Goal: Transaction & Acquisition: Obtain resource

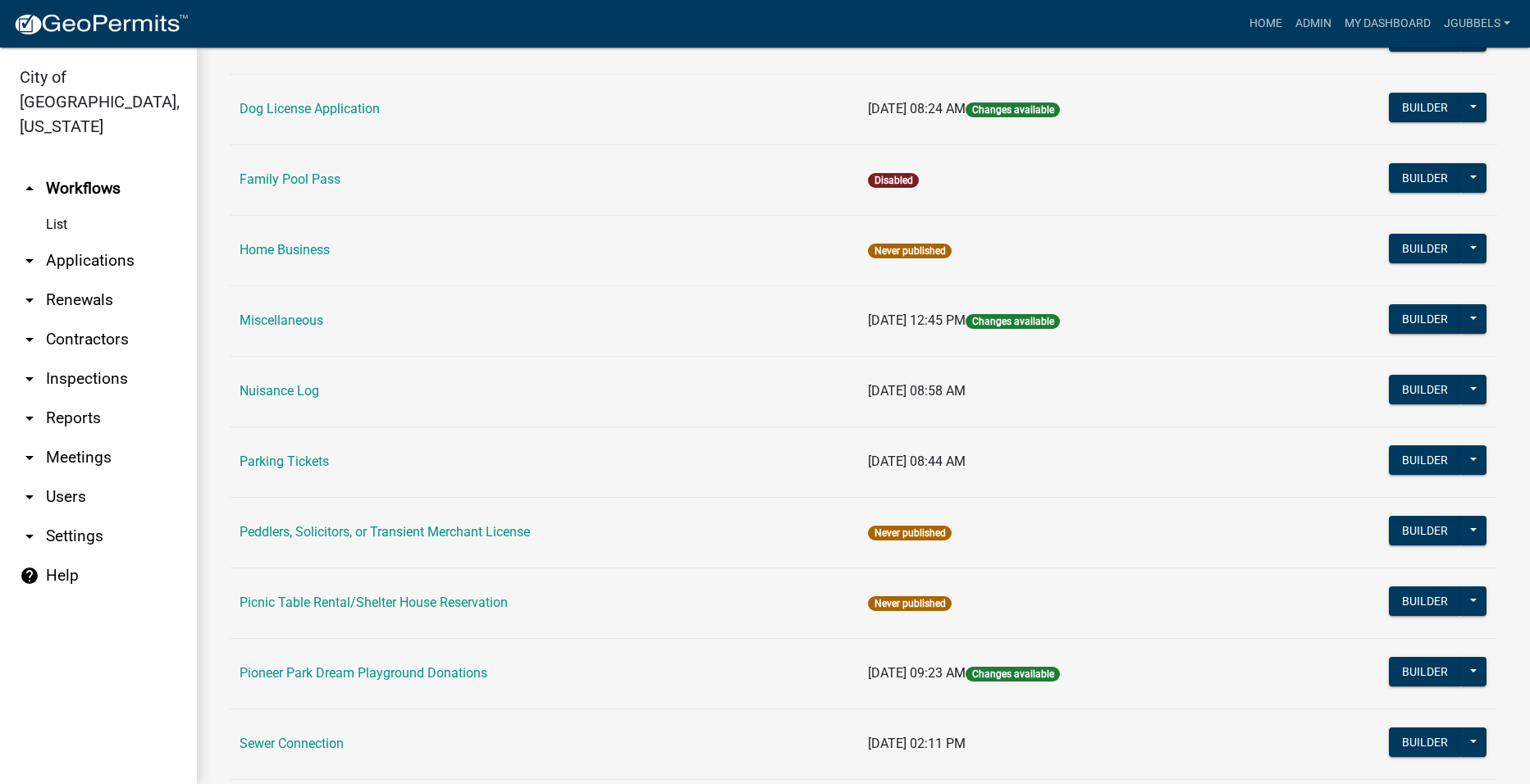
scroll to position [656, 0]
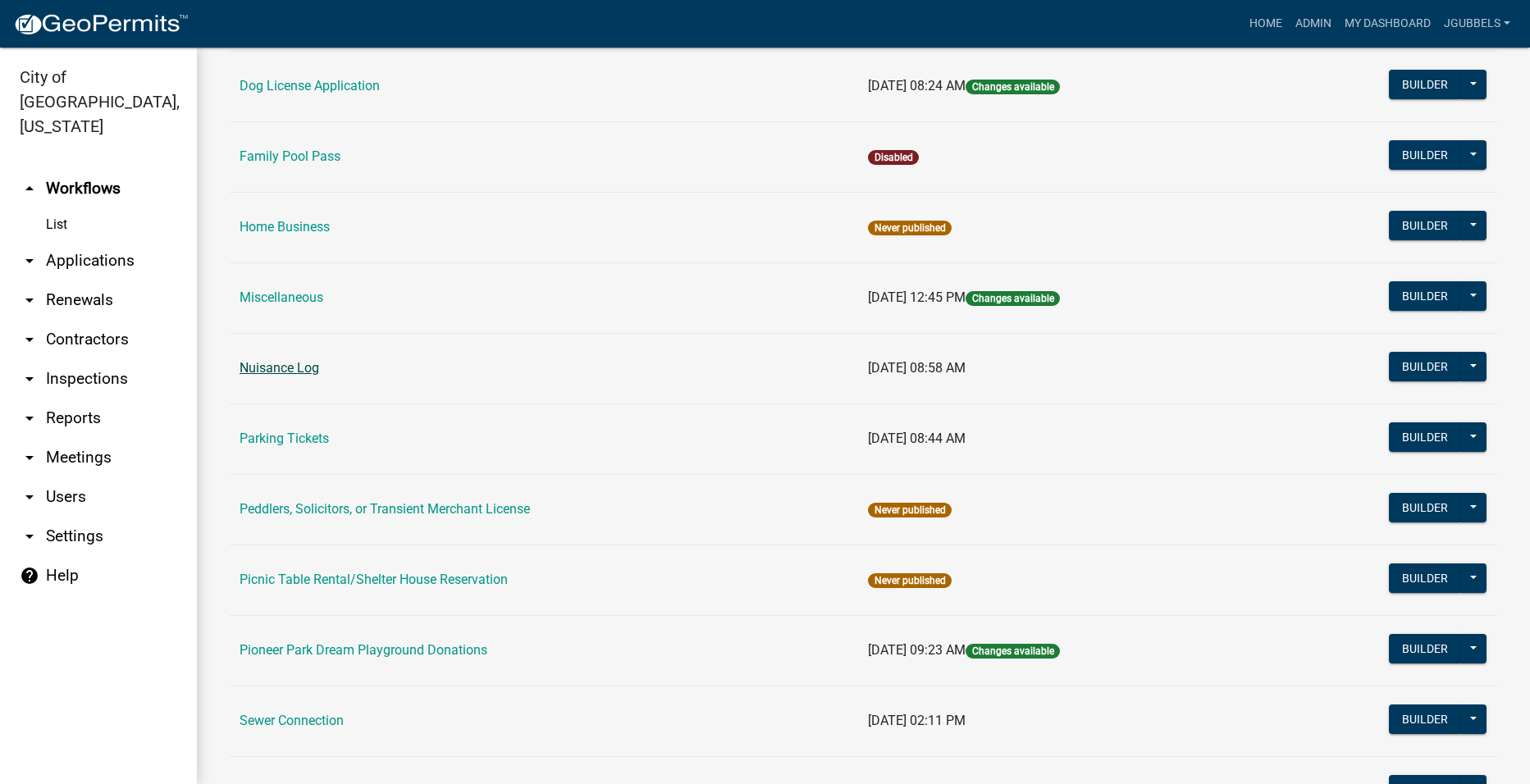
click at [292, 369] on link "Nuisance Log" at bounding box center [280, 368] width 80 height 16
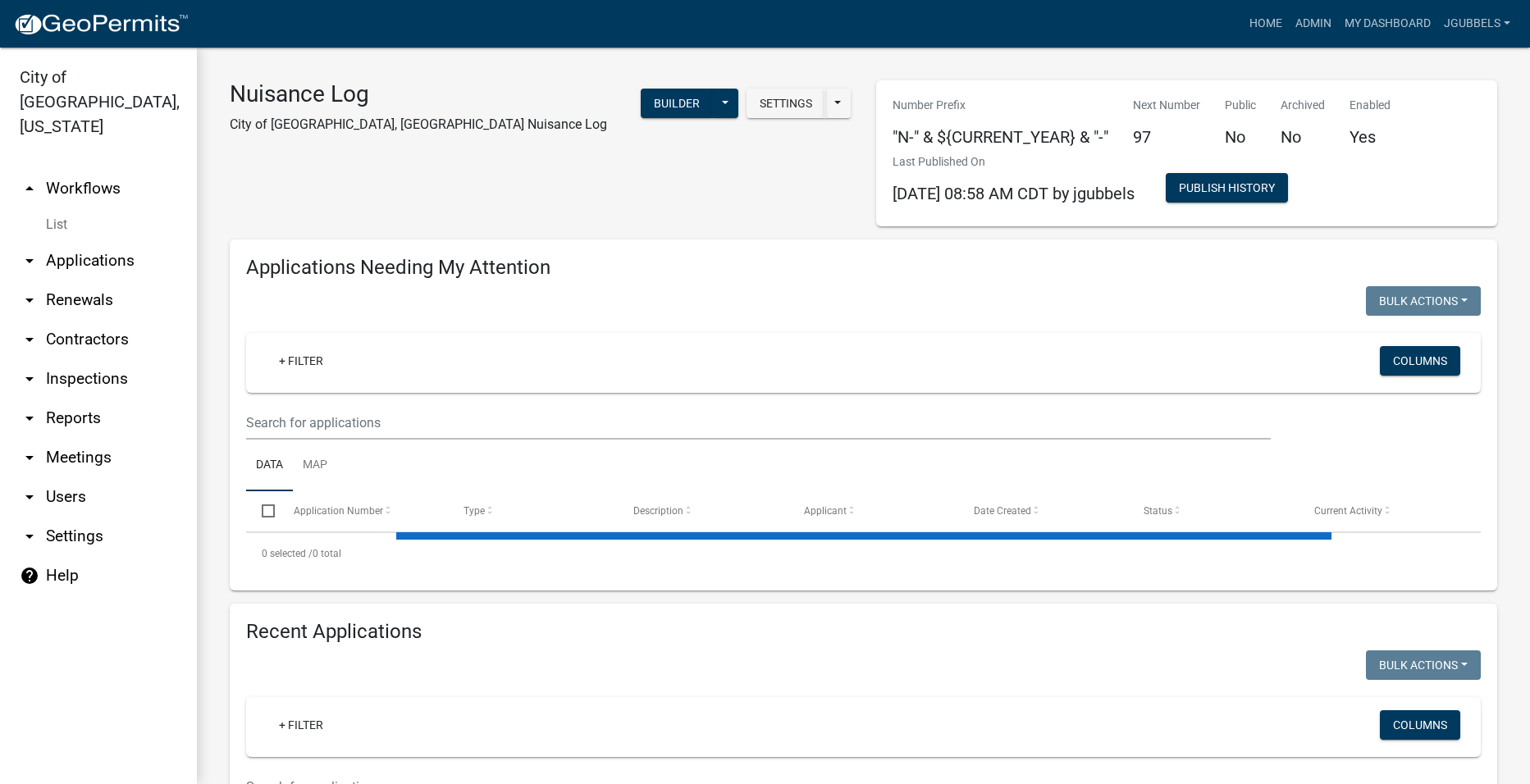
select select "2: 50"
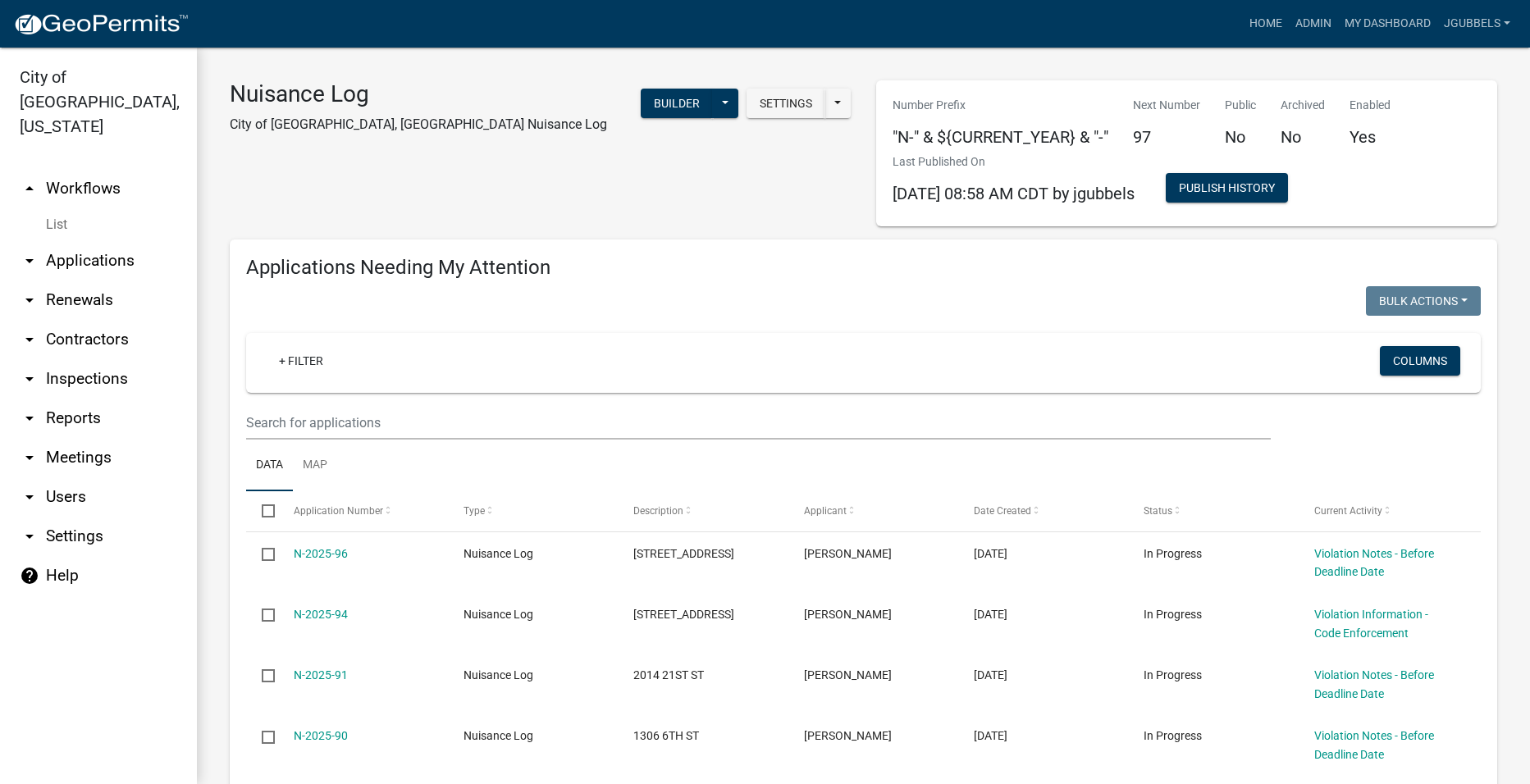
click at [65, 398] on link "arrow_drop_down Reports" at bounding box center [98, 417] width 197 height 39
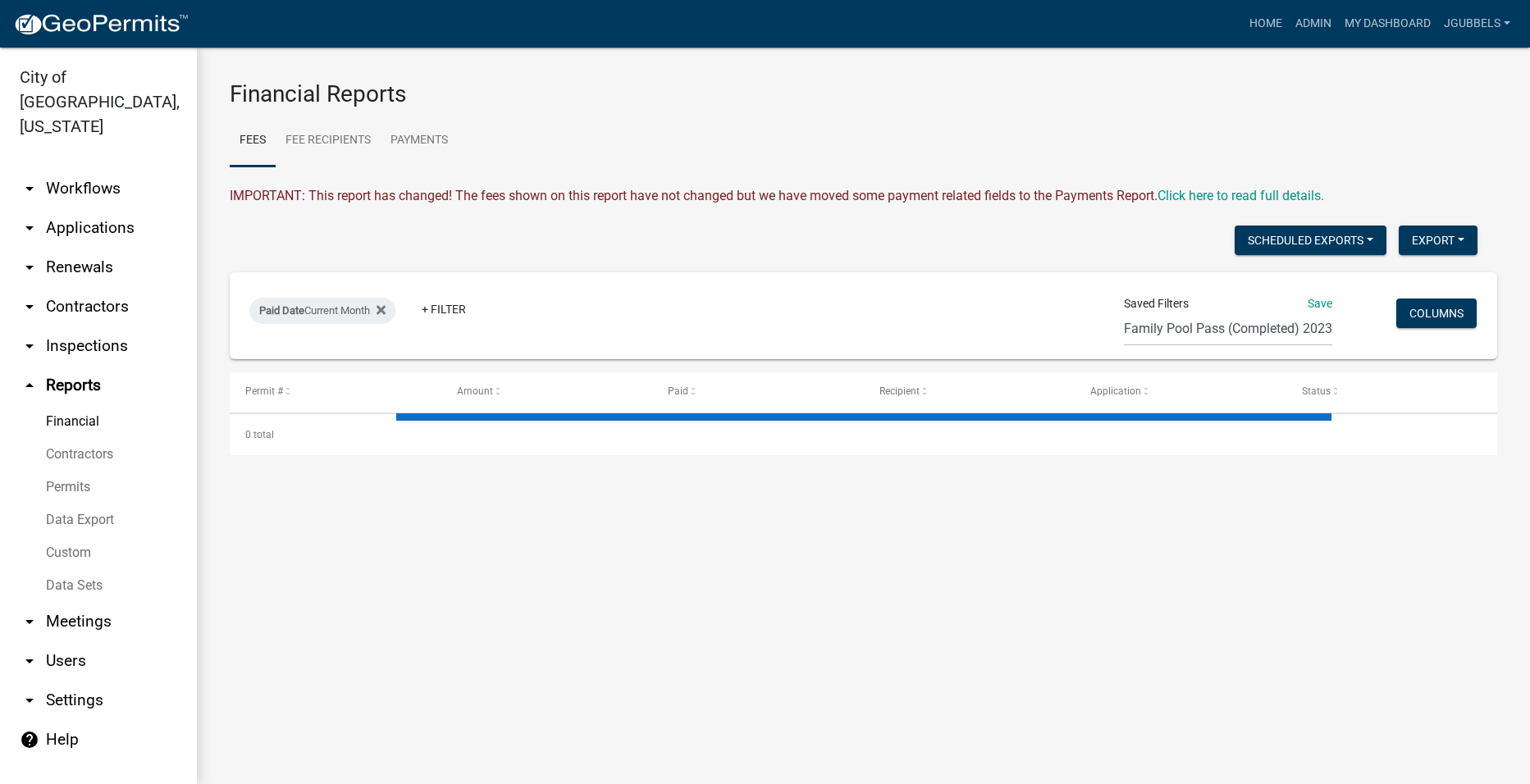
click at [88, 503] on link "Data Export" at bounding box center [98, 519] width 197 height 33
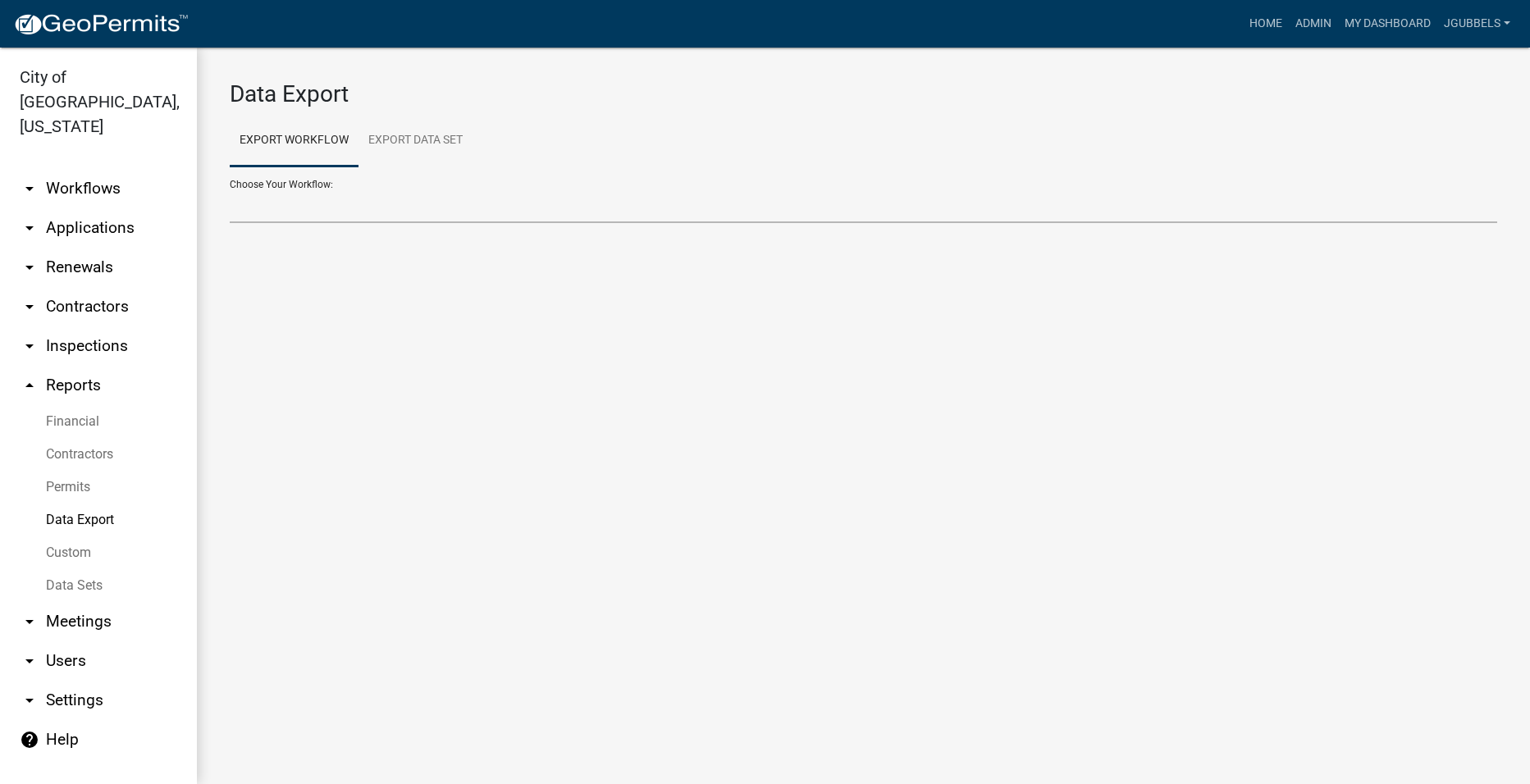
click at [420, 204] on select "Choose Your Workflow:" at bounding box center [863, 207] width 1268 height 34
select select "10: Object"
click at [230, 190] on select "2018 Combined Pool Pass (Migrated) Animal Control Log Building Permit Contracto…" at bounding box center [863, 207] width 1268 height 34
select select "0: null"
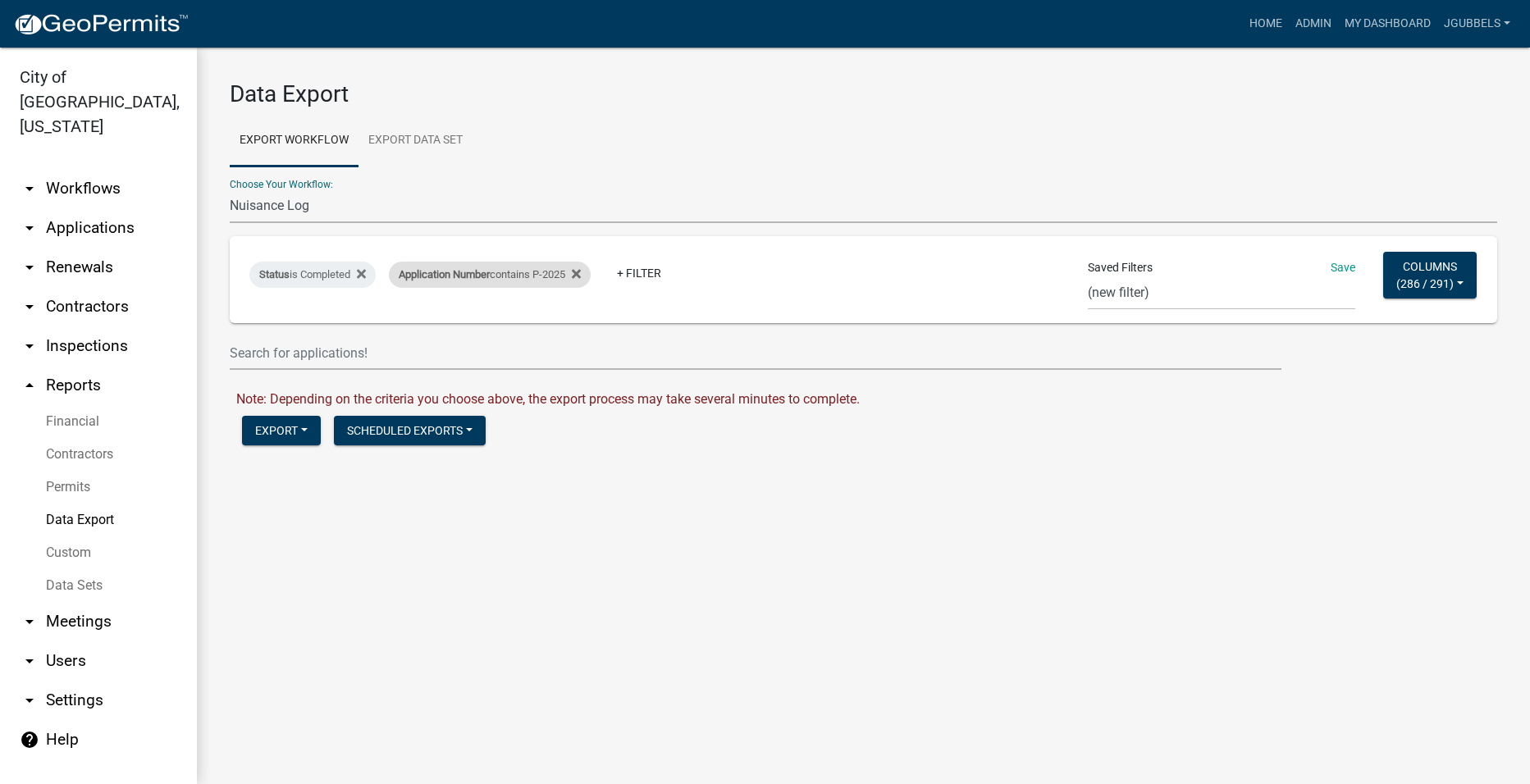
click at [551, 277] on div "Application Number contains P-2025" at bounding box center [490, 275] width 202 height 26
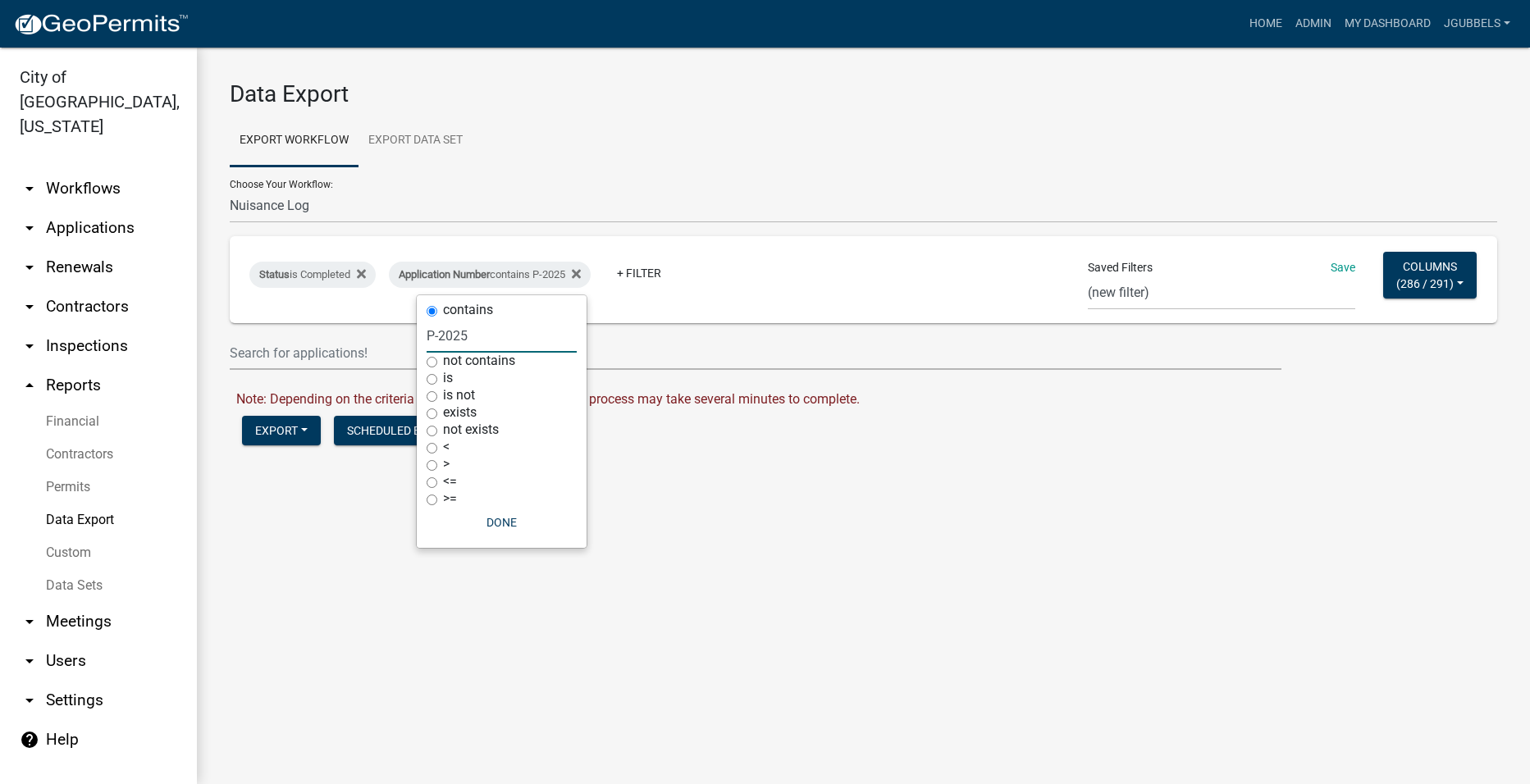
click at [524, 343] on input "P-2025" at bounding box center [502, 336] width 150 height 34
type input "P-2024"
click at [362, 272] on icon at bounding box center [361, 274] width 9 height 9
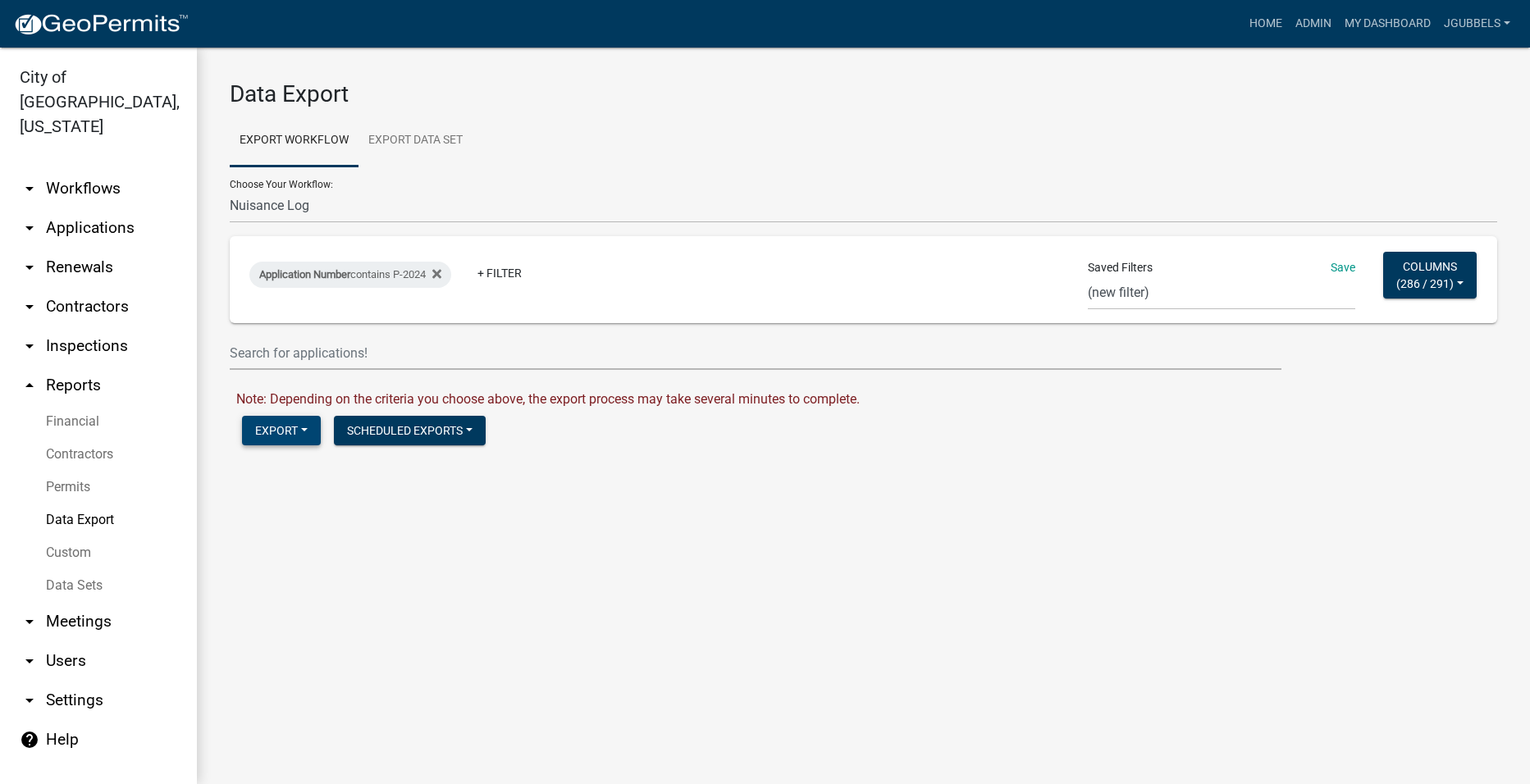
click at [273, 437] on button "Export" at bounding box center [281, 430] width 79 height 30
click at [311, 478] on button "Excel Format (.xlsx)" at bounding box center [326, 472] width 168 height 39
click at [306, 465] on link "Download Nuisance Log.xlsx" at bounding box center [320, 465] width 168 height 16
click at [1436, 282] on span "286 / 291" at bounding box center [1425, 283] width 49 height 13
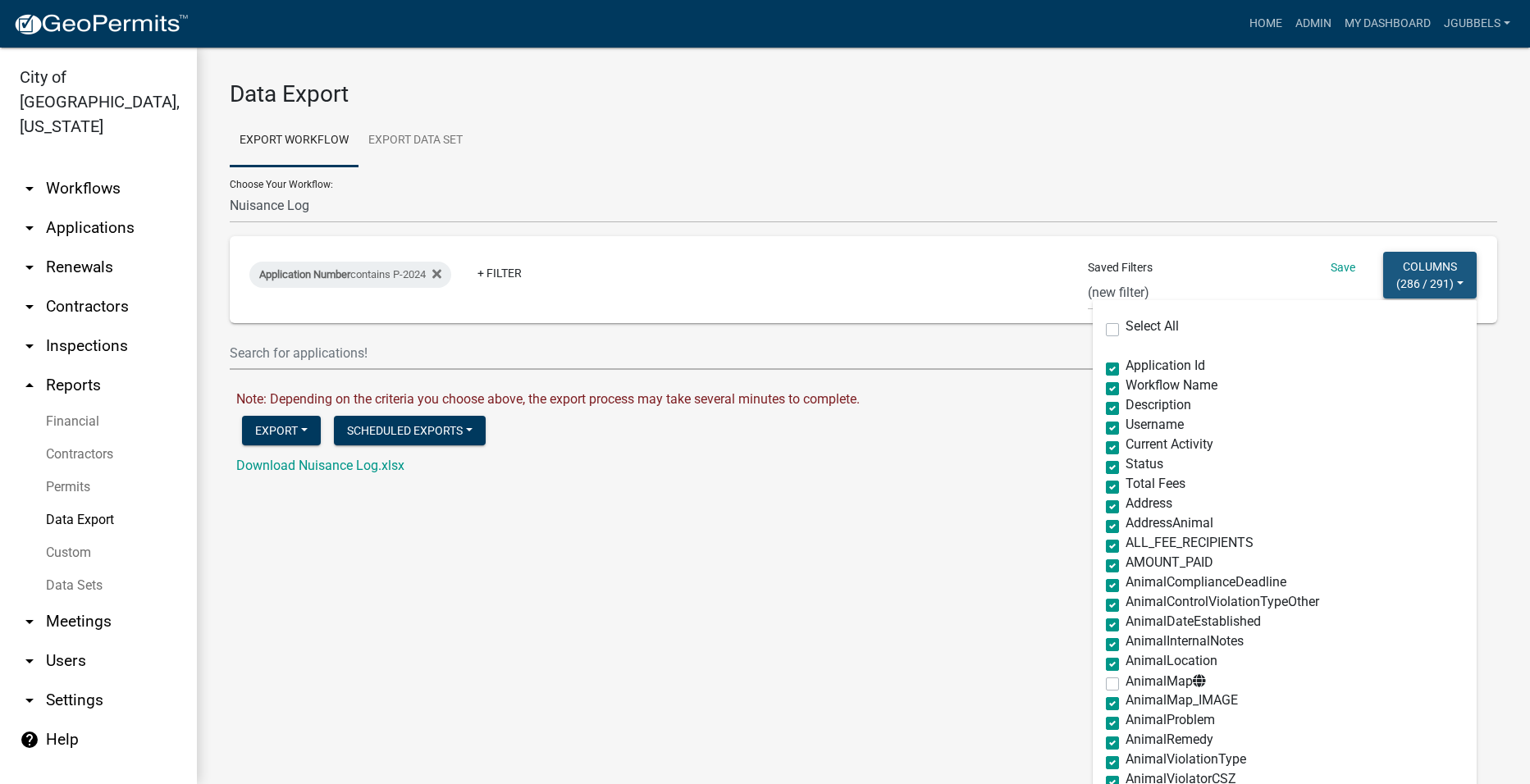
click at [1429, 274] on button "Columns ( 286 / 291 )" at bounding box center [1430, 275] width 94 height 47
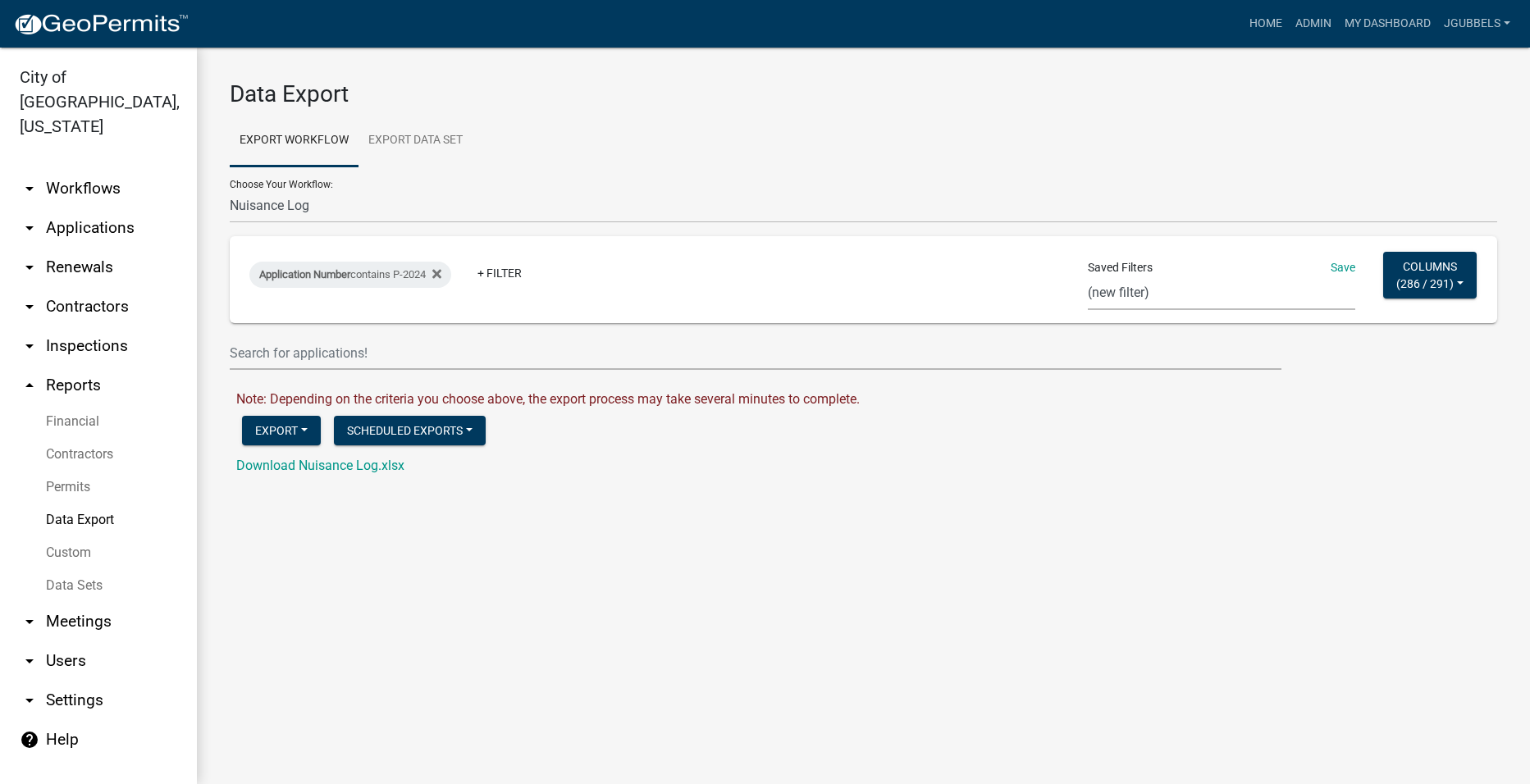
click at [1155, 296] on select "Single Pool Pass 2024 Dream Playground Donations Curb Permits Building Permits …" at bounding box center [1222, 294] width 268 height 34
select select "25: 300cdbc0-55d6-4406-923e-58db5da8cddf"
click at [1088, 277] on select "Single Pool Pass 2024 Dream Playground Donations Curb Permits Building Permits …" at bounding box center [1222, 294] width 268 height 34
click at [366, 276] on icon at bounding box center [361, 274] width 9 height 9
click at [301, 434] on button "Export" at bounding box center [281, 430] width 79 height 30
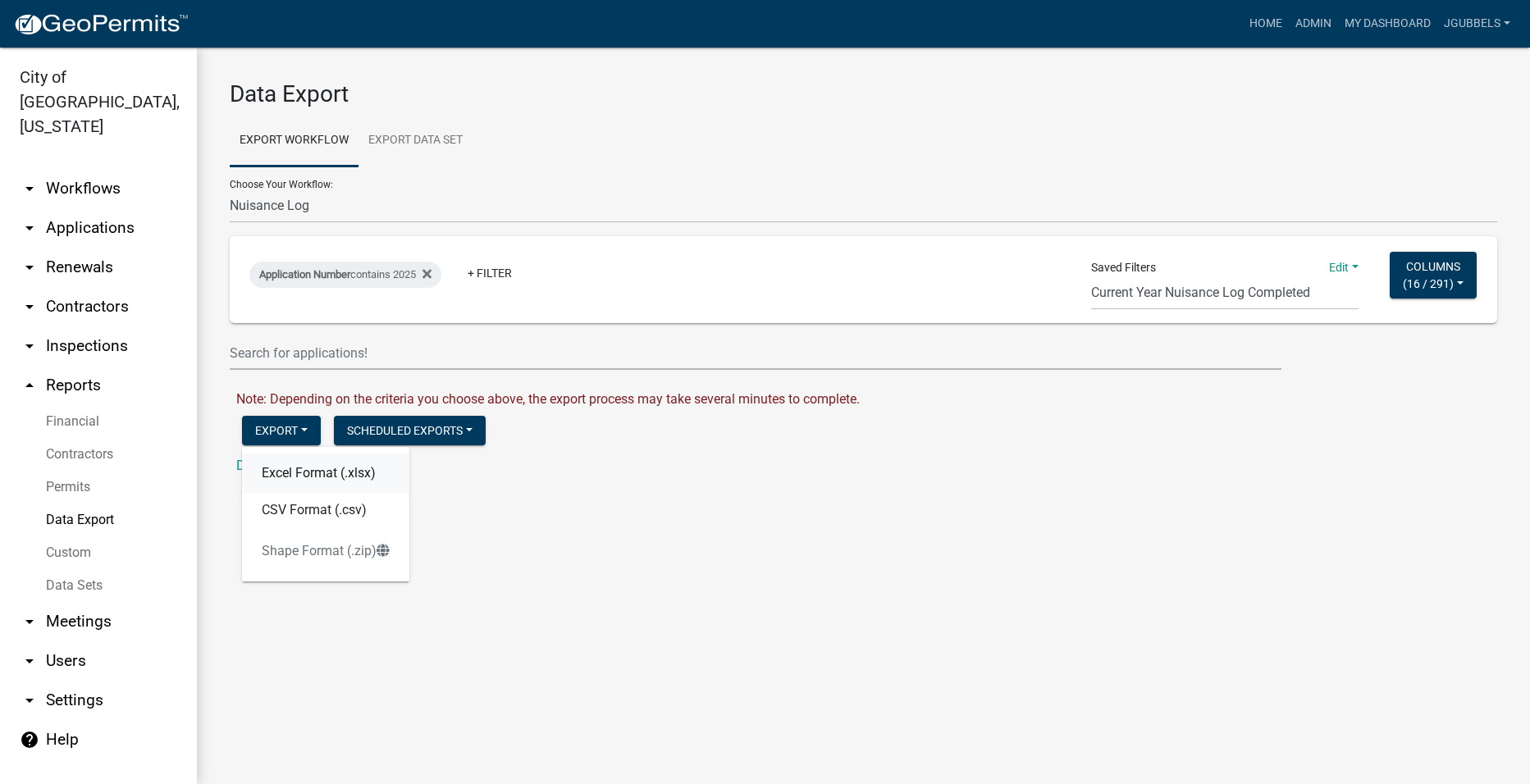
click at [321, 474] on button "Excel Format (.xlsx)" at bounding box center [326, 472] width 168 height 39
click at [315, 465] on link "Download Nuisance Log.xlsx" at bounding box center [320, 465] width 168 height 16
click at [418, 279] on div "Application Number contains 2025" at bounding box center [346, 275] width 192 height 26
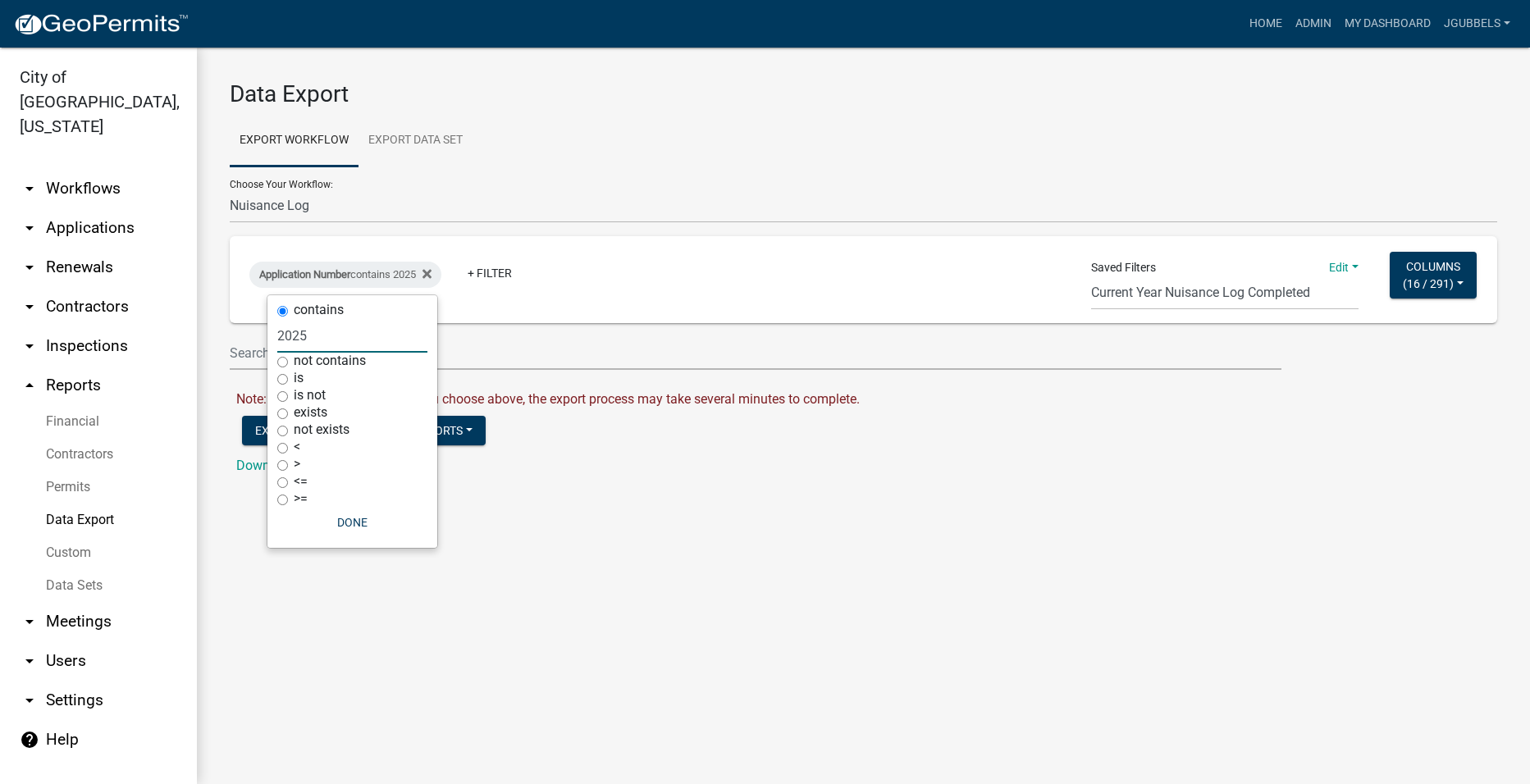
click at [346, 340] on input "2025" at bounding box center [353, 336] width 150 height 34
type input "2024"
click at [342, 530] on button "Done" at bounding box center [353, 522] width 150 height 30
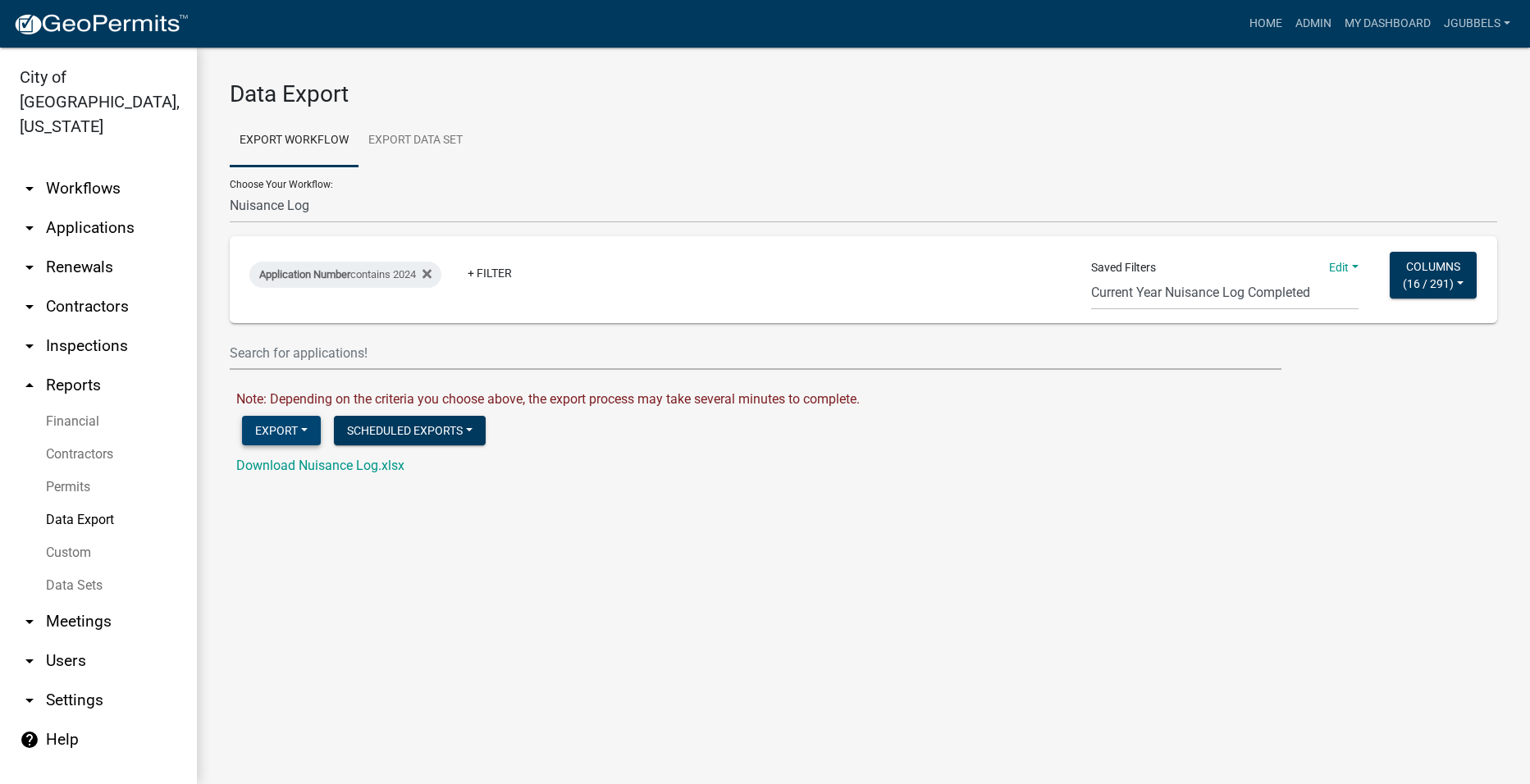
click at [305, 428] on button "Export" at bounding box center [281, 430] width 79 height 30
click at [324, 469] on button "Excel Format (.xlsx)" at bounding box center [326, 472] width 168 height 39
click at [333, 456] on div "Download Nuisance Log.xlsx" at bounding box center [872, 466] width 1273 height 20
click at [332, 460] on link "Download Nuisance Log.xlsx" at bounding box center [320, 465] width 168 height 16
click at [374, 213] on select "2018 Combined Pool Pass (Migrated) Animal Control Log Building Permit Contracto…" at bounding box center [863, 207] width 1268 height 34
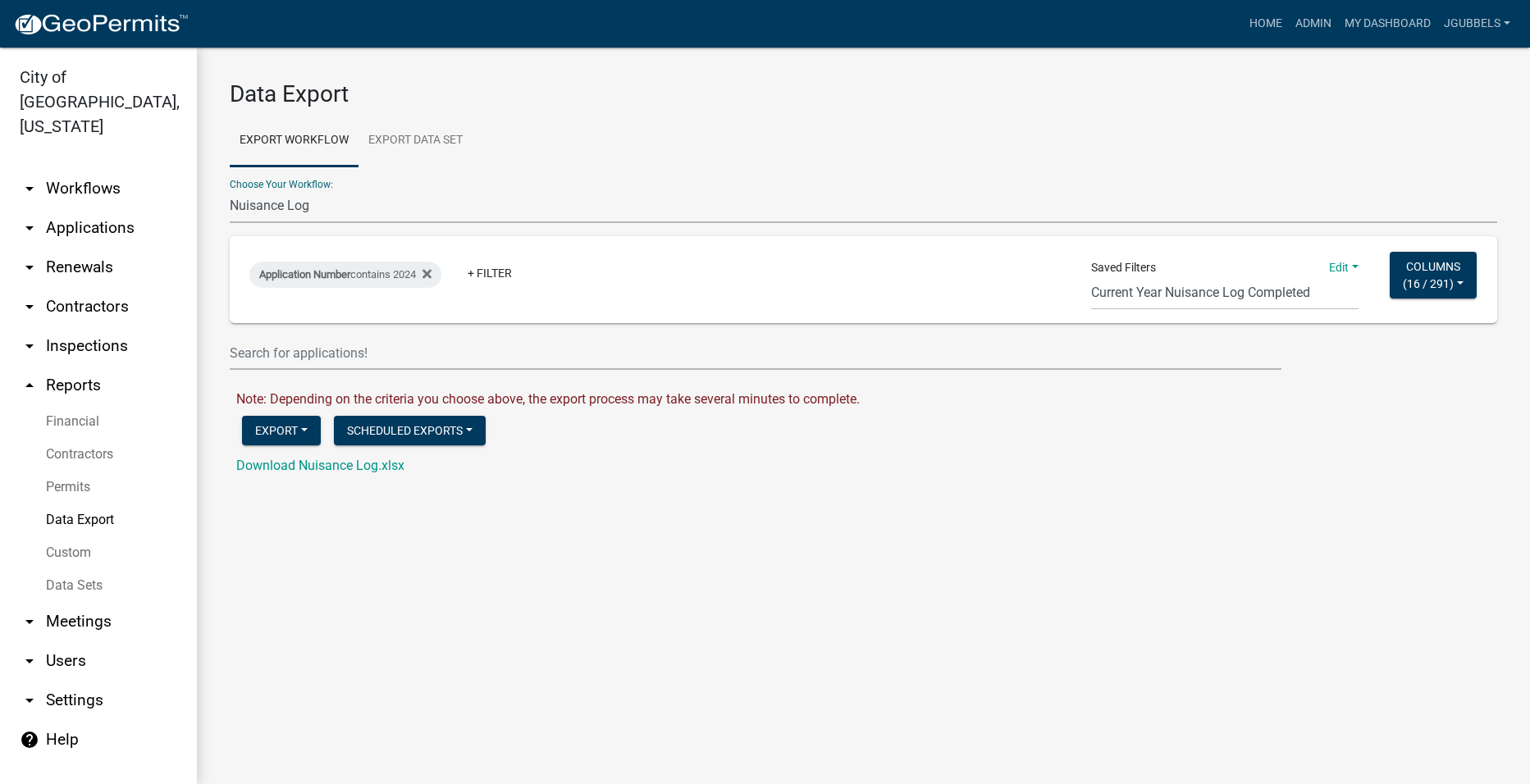
select select "11: Object"
click at [230, 190] on select "2018 Combined Pool Pass (Migrated) Animal Control Log Building Permit Contracto…" at bounding box center [863, 207] width 1268 height 34
click at [1206, 288] on select "Single Pool Pass 2024 Dream Playground Donations Curb Permits Building Permits …" at bounding box center [1228, 294] width 268 height 34
select select "24: 8e19c51e-b037-4072-8d4d-b6b6dca9f614"
click at [1094, 277] on select "Single Pool Pass 2024 Dream Playground Donations Curb Permits Building Permits …" at bounding box center [1228, 294] width 268 height 34
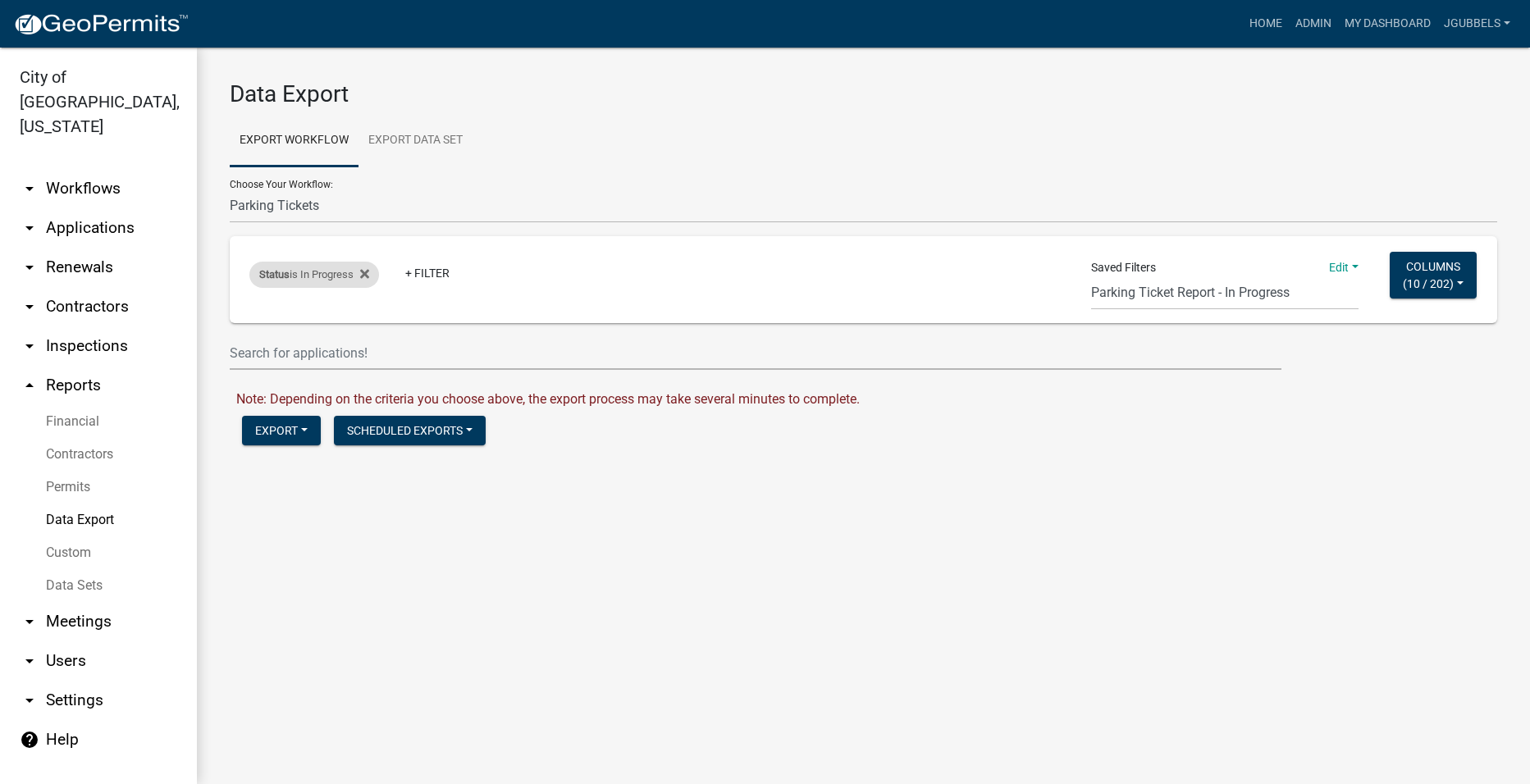
click at [374, 276] on div "Status is In Progress" at bounding box center [315, 275] width 130 height 26
select select "1"
click at [366, 272] on icon at bounding box center [364, 274] width 9 height 9
click at [296, 273] on link "+ Filter" at bounding box center [285, 278] width 71 height 30
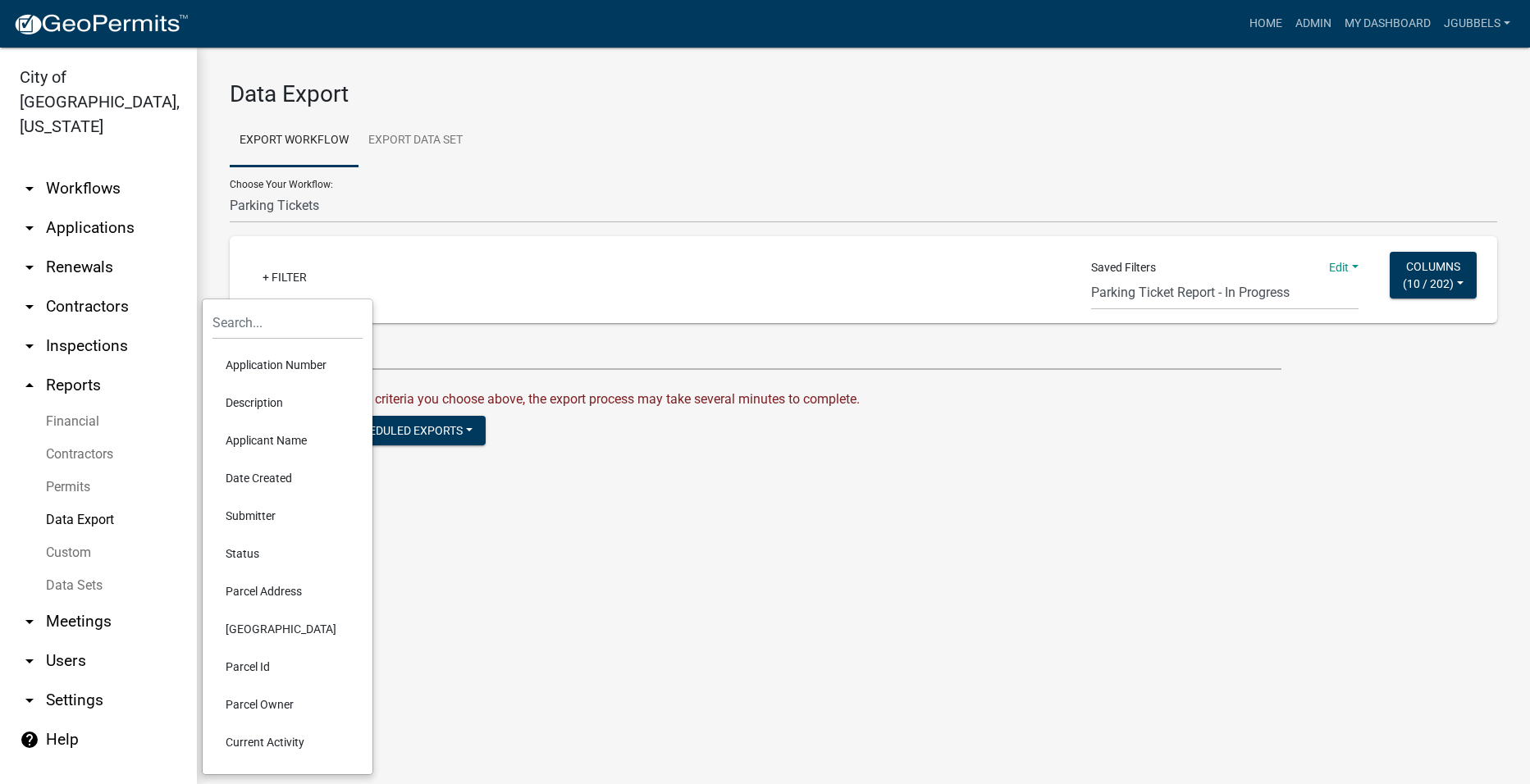
click at [315, 365] on li "Application Number" at bounding box center [288, 366] width 150 height 38
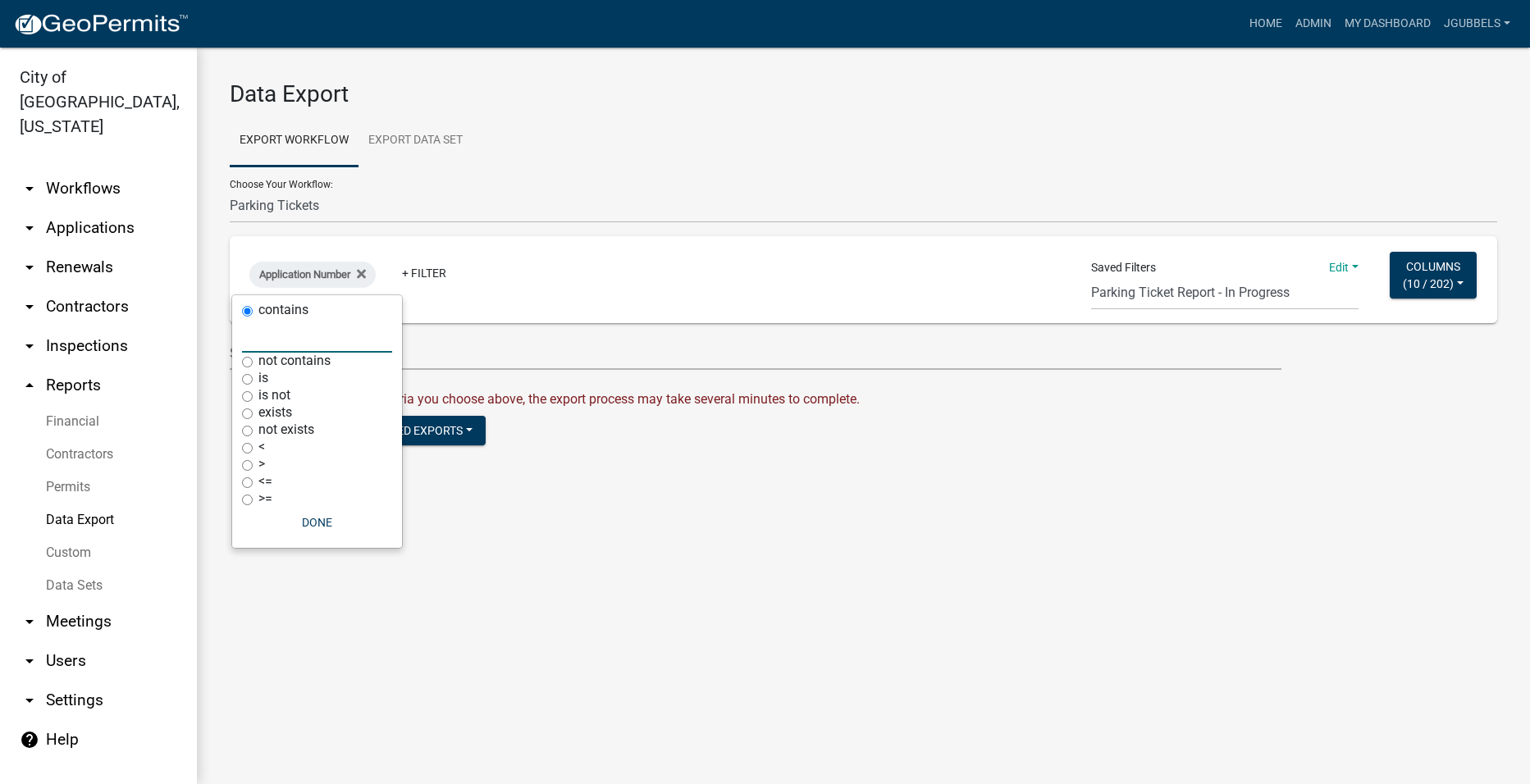
click at [347, 340] on input "text" at bounding box center [317, 336] width 150 height 34
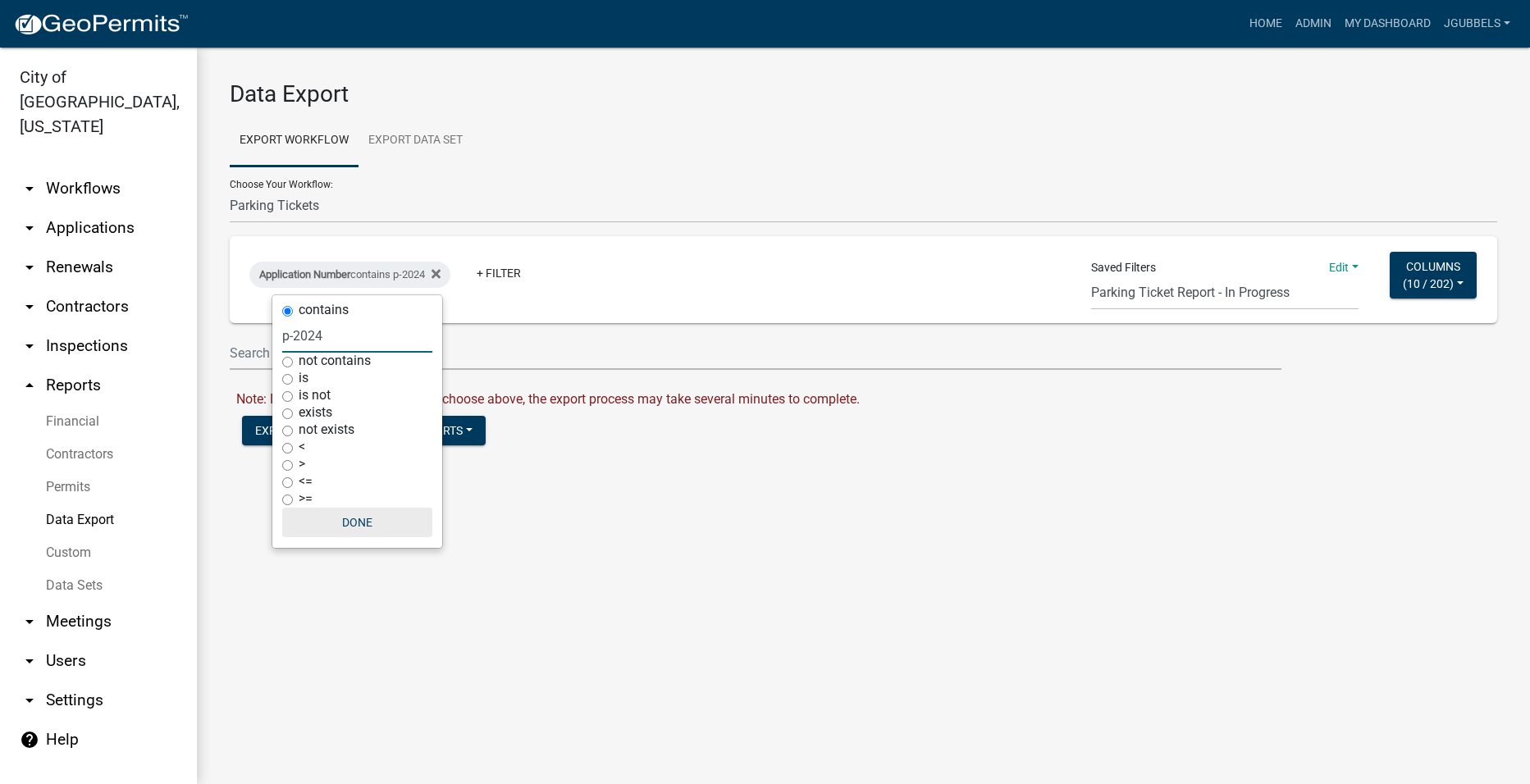
type input "p-2024"
drag, startPoint x: 359, startPoint y: 530, endPoint x: 376, endPoint y: 525, distance: 17.7
click at [360, 530] on button "Done" at bounding box center [357, 522] width 150 height 30
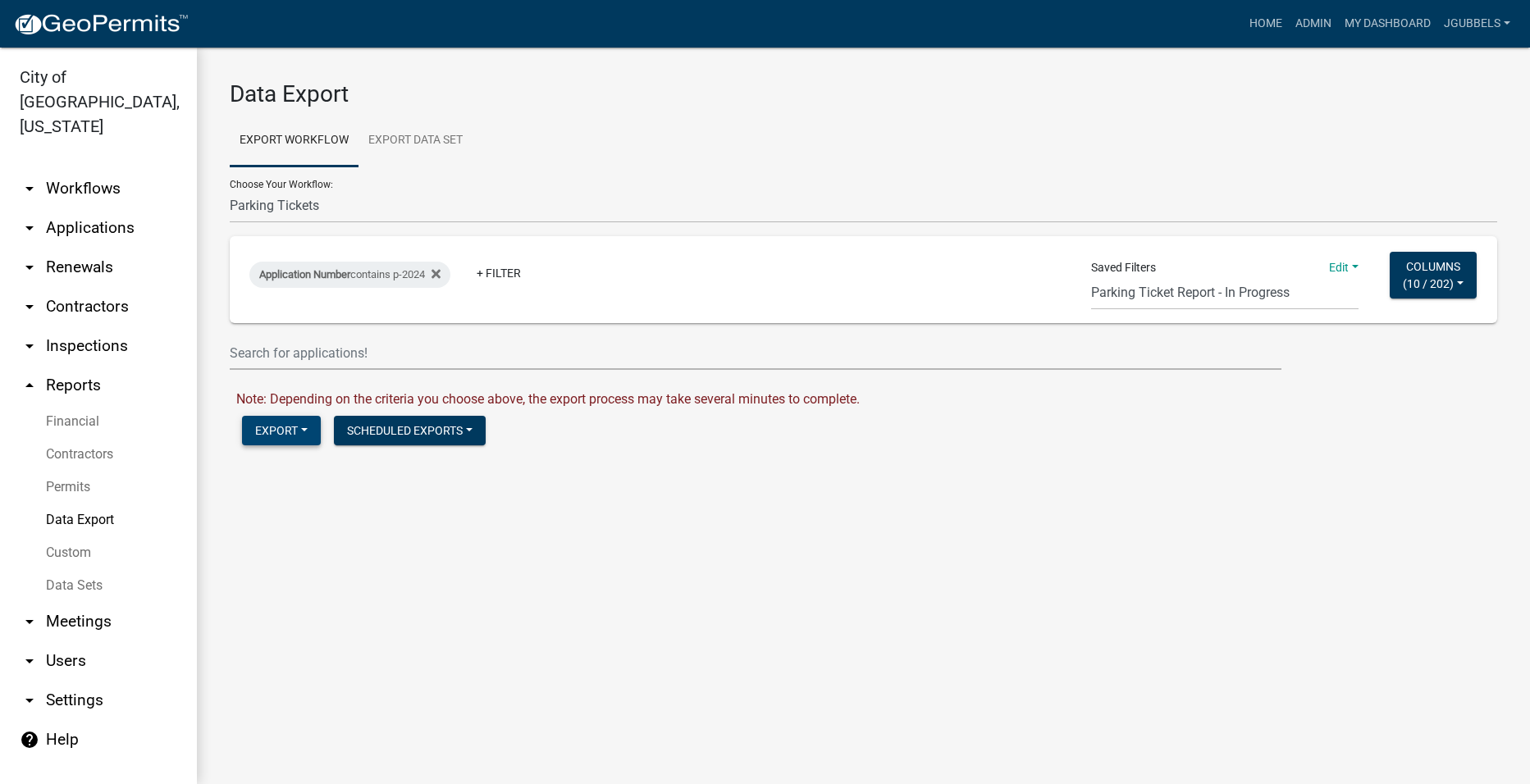
click at [310, 434] on button "Export" at bounding box center [281, 430] width 79 height 30
click at [342, 465] on button "Excel Format (.xlsx)" at bounding box center [326, 472] width 168 height 39
click at [321, 466] on link "Download Parking Tickets.xlsx" at bounding box center [325, 465] width 178 height 16
